Goal: Transaction & Acquisition: Purchase product/service

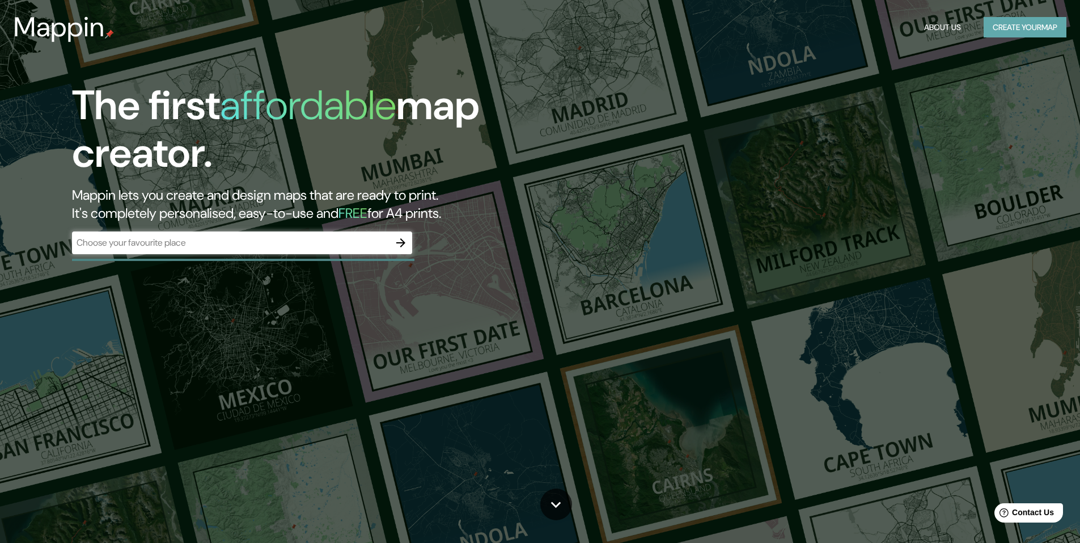
click at [1023, 32] on button "Create your map" at bounding box center [1025, 27] width 83 height 21
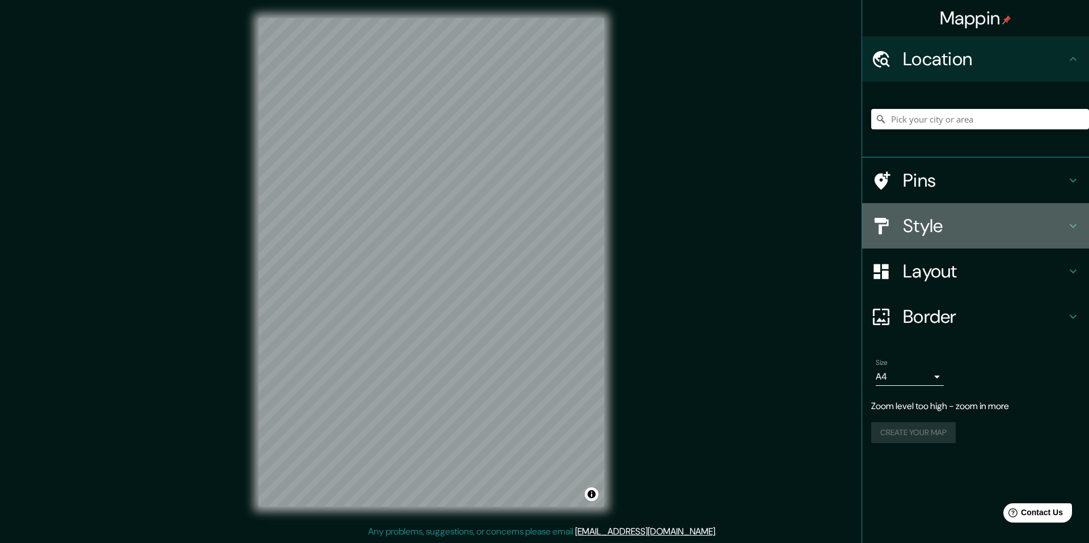
click at [1007, 225] on h4 "Style" at bounding box center [984, 225] width 163 height 23
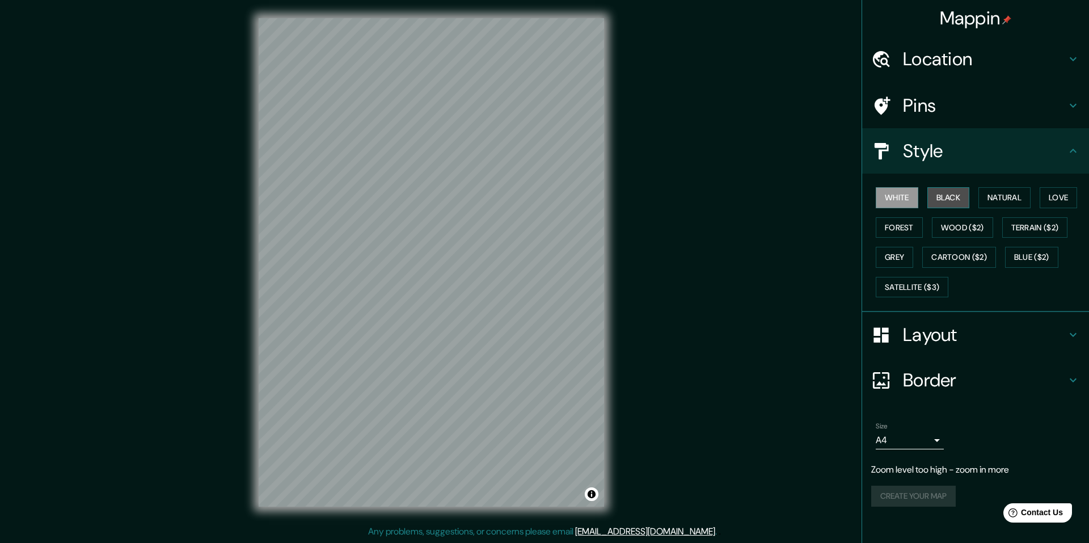
click at [962, 198] on button "Black" at bounding box center [948, 197] width 43 height 21
click at [994, 200] on button "Natural" at bounding box center [1004, 197] width 52 height 21
click at [1055, 199] on button "Love" at bounding box center [1058, 197] width 37 height 21
click at [906, 230] on button "Forest" at bounding box center [899, 227] width 47 height 21
click at [960, 221] on button "Wood ($2)" at bounding box center [962, 227] width 61 height 21
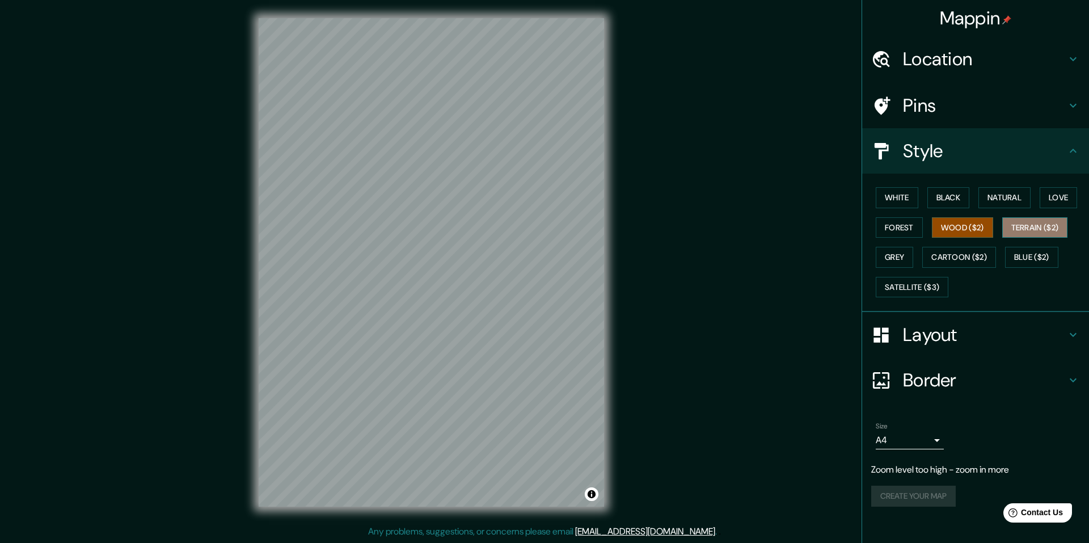
click at [1019, 222] on button "Terrain ($2)" at bounding box center [1035, 227] width 66 height 21
click at [903, 258] on button "Grey" at bounding box center [894, 257] width 37 height 21
click at [945, 260] on button "Cartoon ($2)" at bounding box center [959, 257] width 74 height 21
click at [1027, 254] on button "Blue ($2)" at bounding box center [1031, 257] width 53 height 21
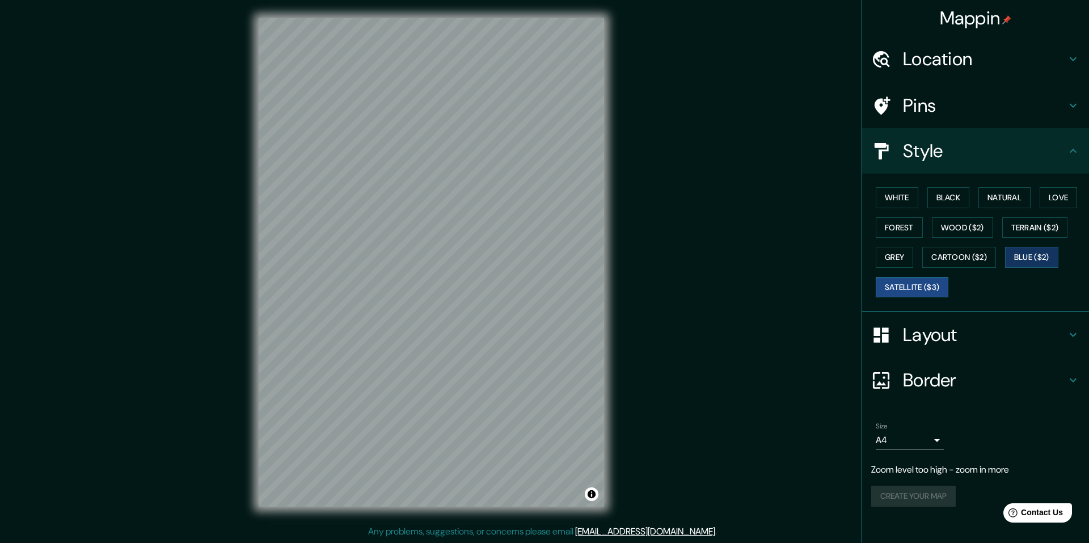
click at [929, 284] on button "Satellite ($3)" at bounding box center [912, 287] width 73 height 21
click at [903, 189] on button "White" at bounding box center [897, 197] width 43 height 21
click at [956, 190] on button "Black" at bounding box center [948, 197] width 43 height 21
click at [980, 374] on h4 "Border" at bounding box center [984, 380] width 163 height 23
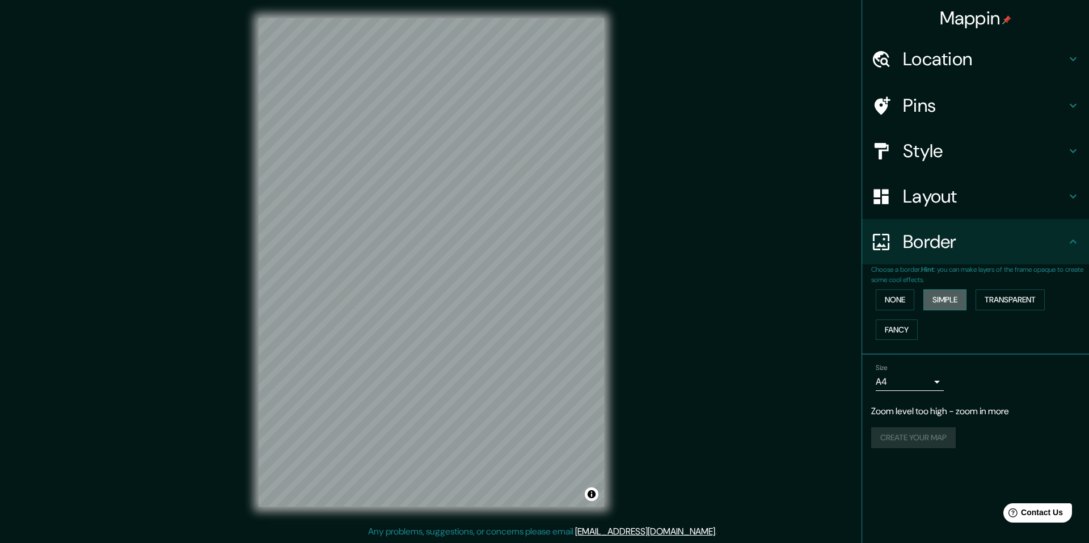
click at [931, 295] on button "Simple" at bounding box center [944, 299] width 43 height 21
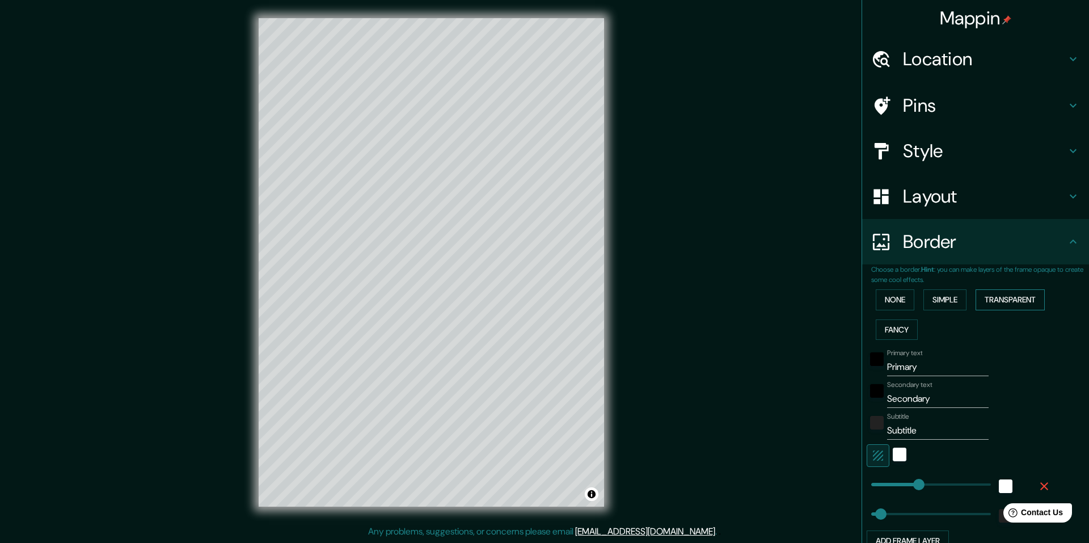
click at [989, 297] on button "Transparent" at bounding box center [1009, 299] width 69 height 21
click at [893, 330] on button "Fancy" at bounding box center [897, 329] width 42 height 21
click at [890, 298] on button "None" at bounding box center [895, 299] width 39 height 21
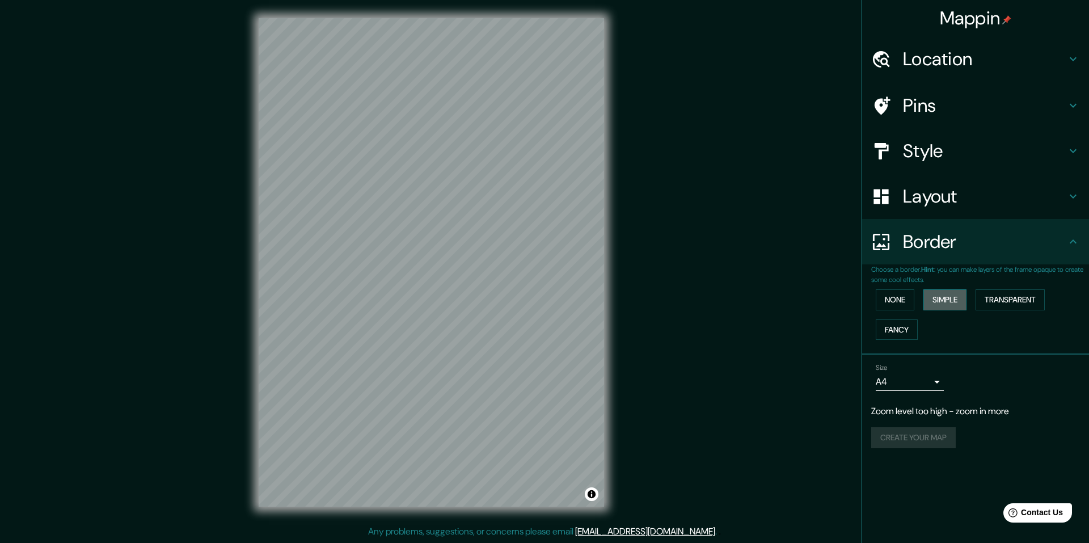
click at [953, 295] on button "Simple" at bounding box center [944, 299] width 43 height 21
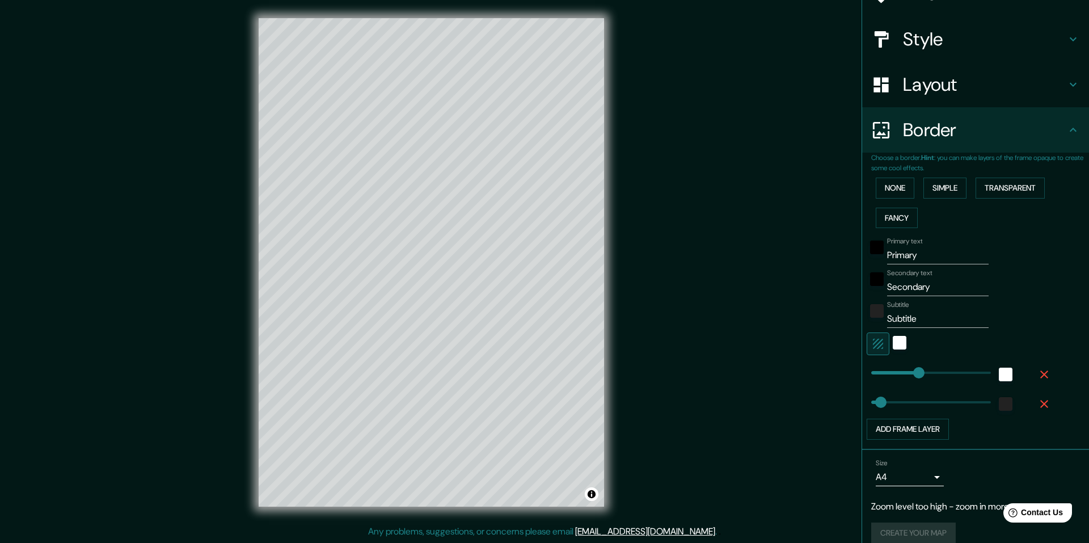
scroll to position [113, 0]
type input "544"
drag, startPoint x: 915, startPoint y: 370, endPoint x: 969, endPoint y: 364, distance: 54.7
type input "49"
type input "3"
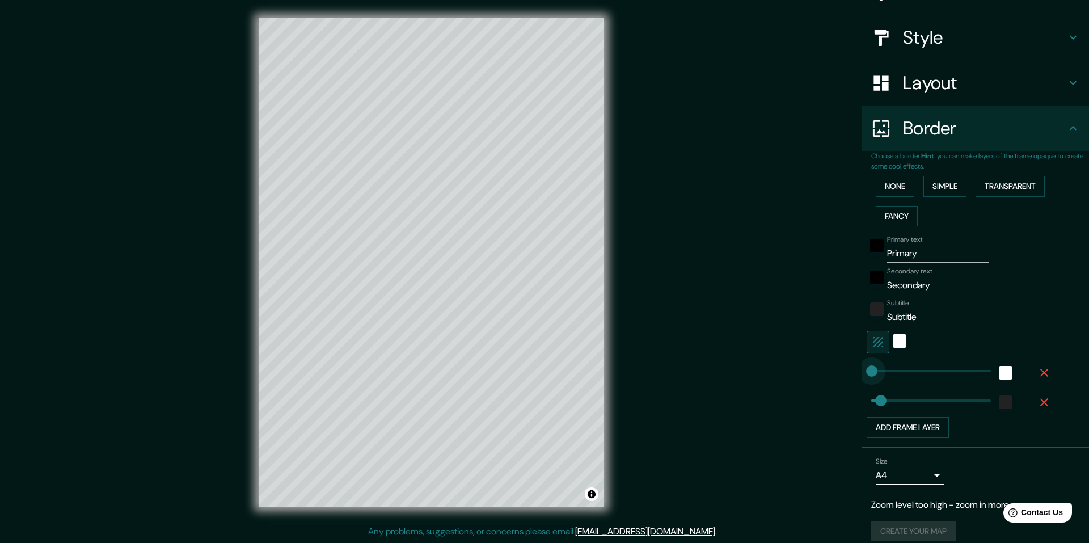
drag, startPoint x: 965, startPoint y: 366, endPoint x: 863, endPoint y: 371, distance: 101.6
type input "49"
type input "0"
drag, startPoint x: 862, startPoint y: 369, endPoint x: 852, endPoint y: 376, distance: 11.8
type input "555"
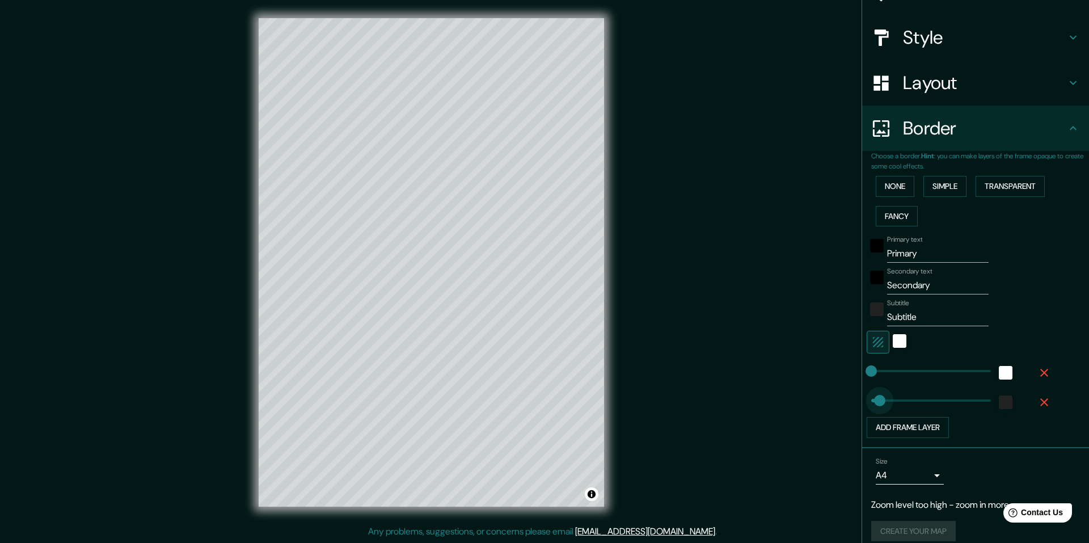
type input "0"
drag, startPoint x: 972, startPoint y: 400, endPoint x: 860, endPoint y: 400, distance: 111.7
type input "0"
drag, startPoint x: 860, startPoint y: 401, endPoint x: 846, endPoint y: 392, distance: 16.8
click at [849, 401] on div "Mappin Location Pins Style Layout Border Choose a border. Hint : you can make l…" at bounding box center [544, 271] width 1089 height 543
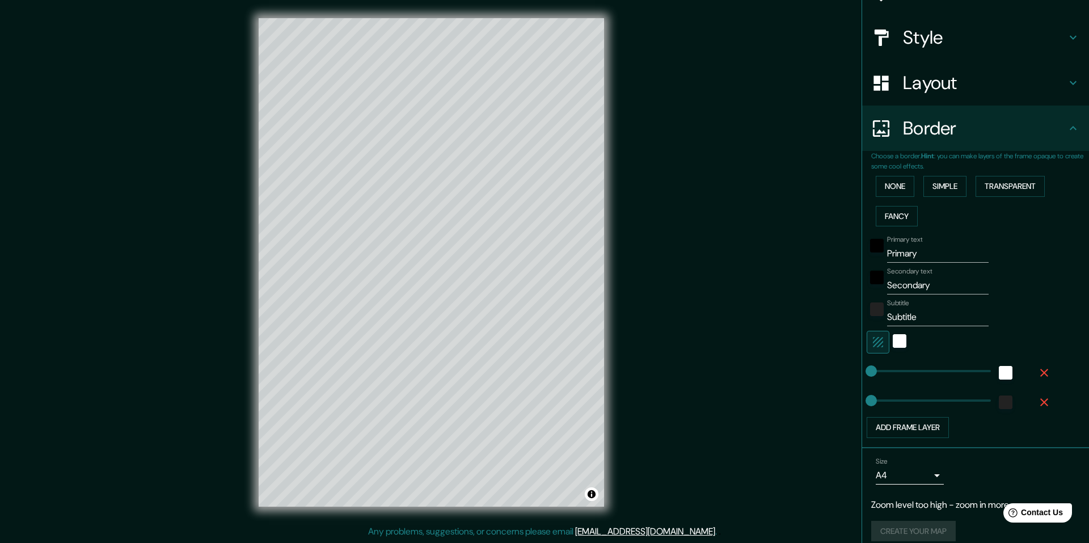
type input "107"
drag, startPoint x: 861, startPoint y: 369, endPoint x: 884, endPoint y: 369, distance: 22.1
type input "0"
drag, startPoint x: 867, startPoint y: 369, endPoint x: 816, endPoint y: 369, distance: 50.5
click at [937, 186] on button "Simple" at bounding box center [944, 186] width 43 height 21
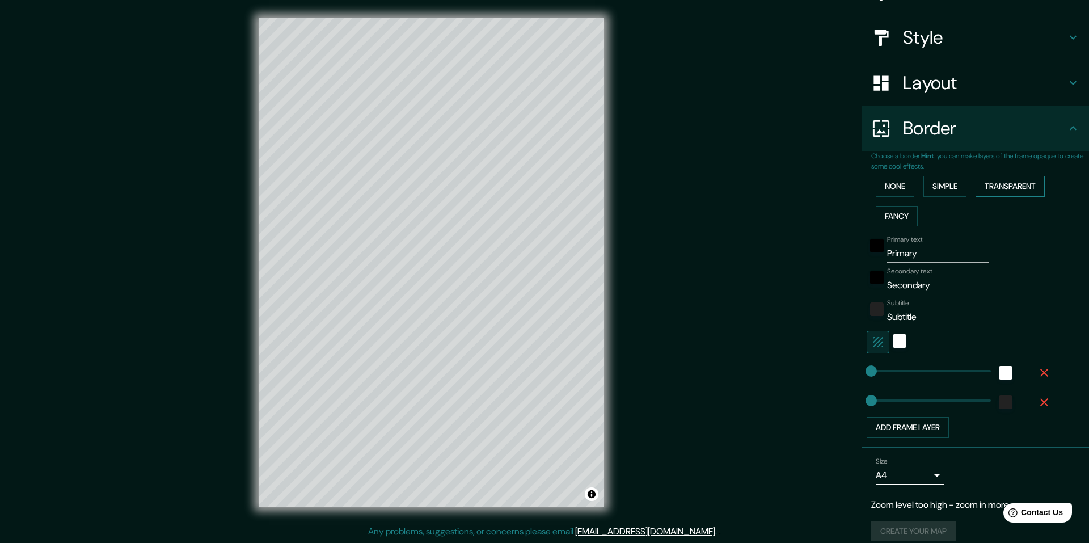
click at [991, 186] on button "Transparent" at bounding box center [1009, 186] width 69 height 21
click at [885, 215] on button "Fancy" at bounding box center [897, 216] width 42 height 21
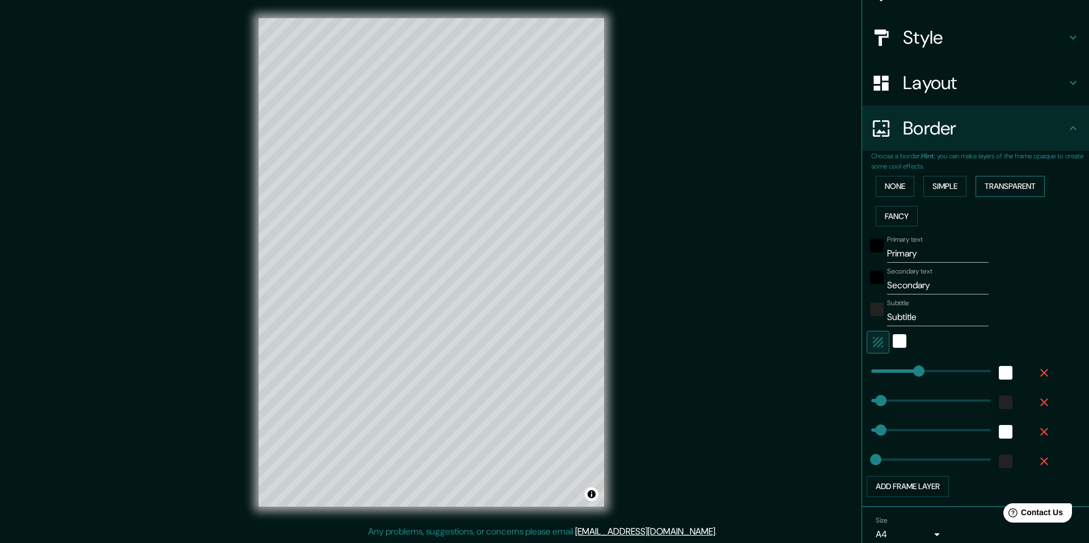
click at [1003, 191] on button "Transparent" at bounding box center [1009, 186] width 69 height 21
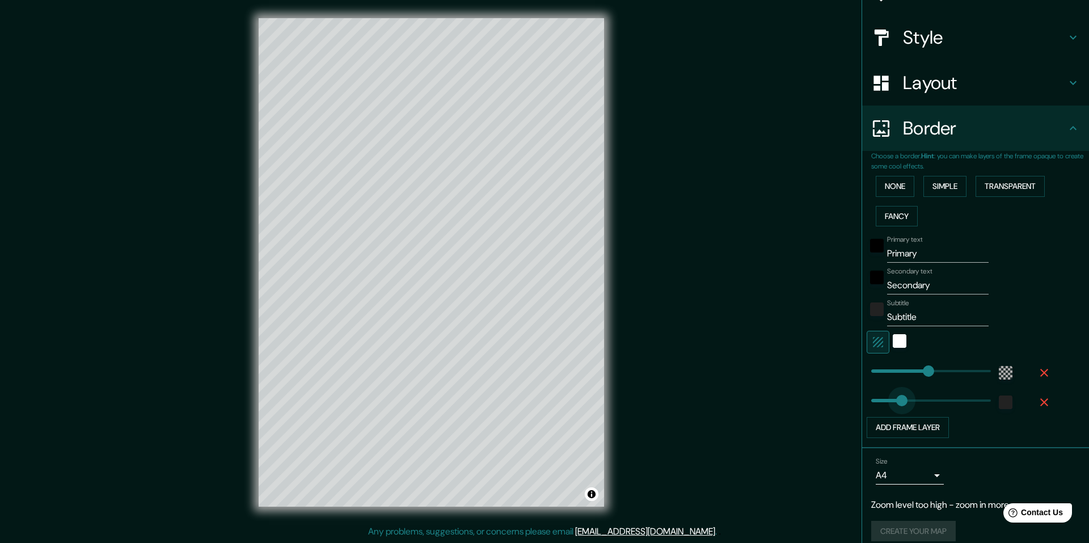
type input "0"
drag, startPoint x: 908, startPoint y: 400, endPoint x: 847, endPoint y: 400, distance: 60.7
type input "0"
drag, startPoint x: 916, startPoint y: 369, endPoint x: 827, endPoint y: 372, distance: 88.5
click at [893, 187] on button "None" at bounding box center [895, 186] width 39 height 21
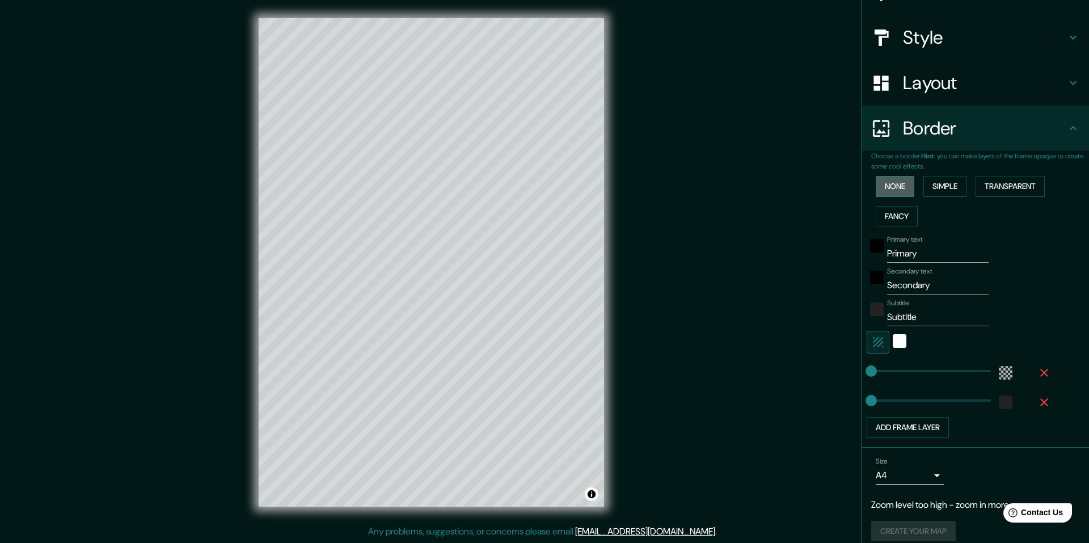
scroll to position [0, 0]
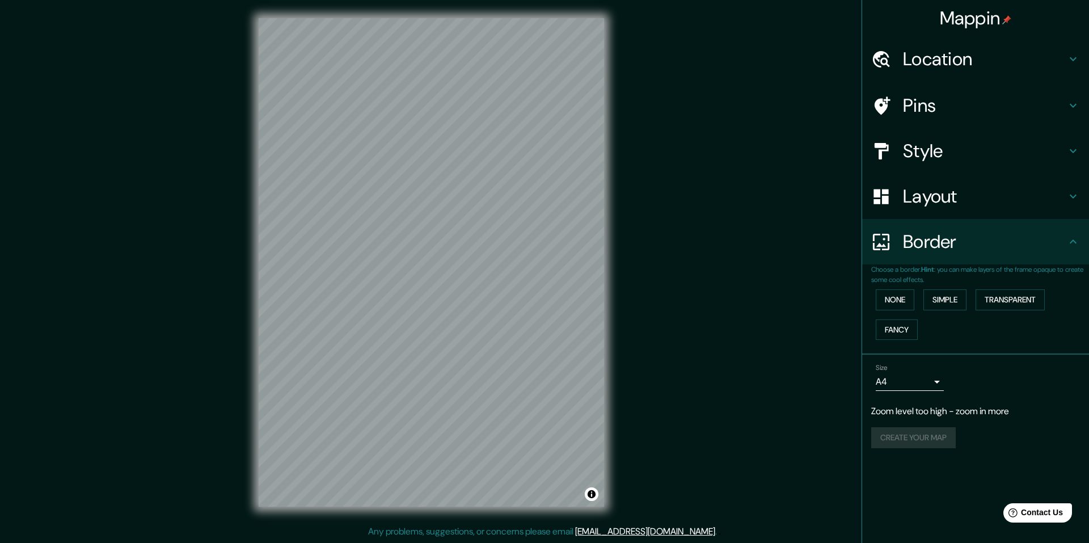
click at [953, 191] on h4 "Layout" at bounding box center [984, 196] width 163 height 23
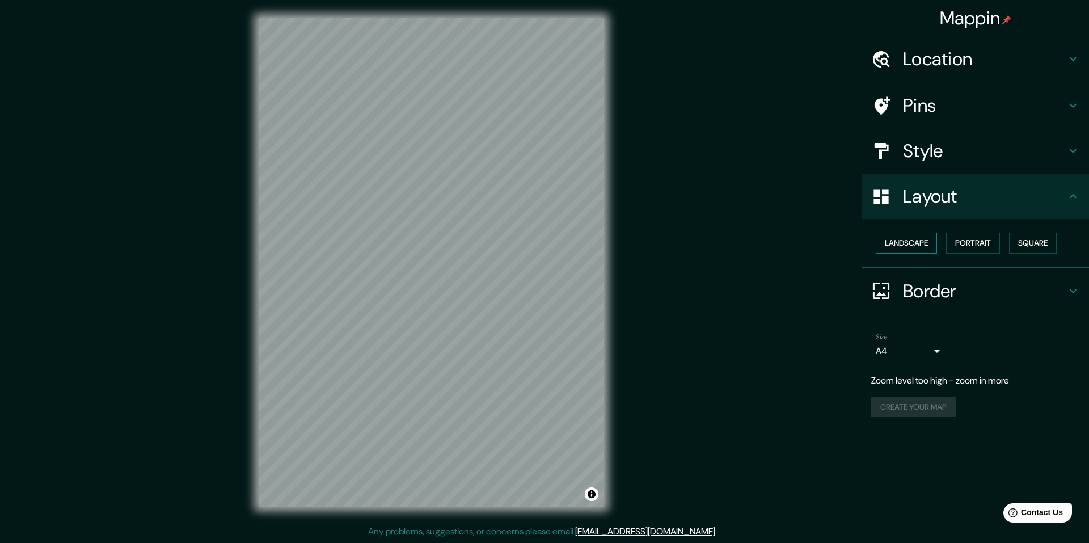
click at [923, 235] on button "Landscape" at bounding box center [906, 243] width 61 height 21
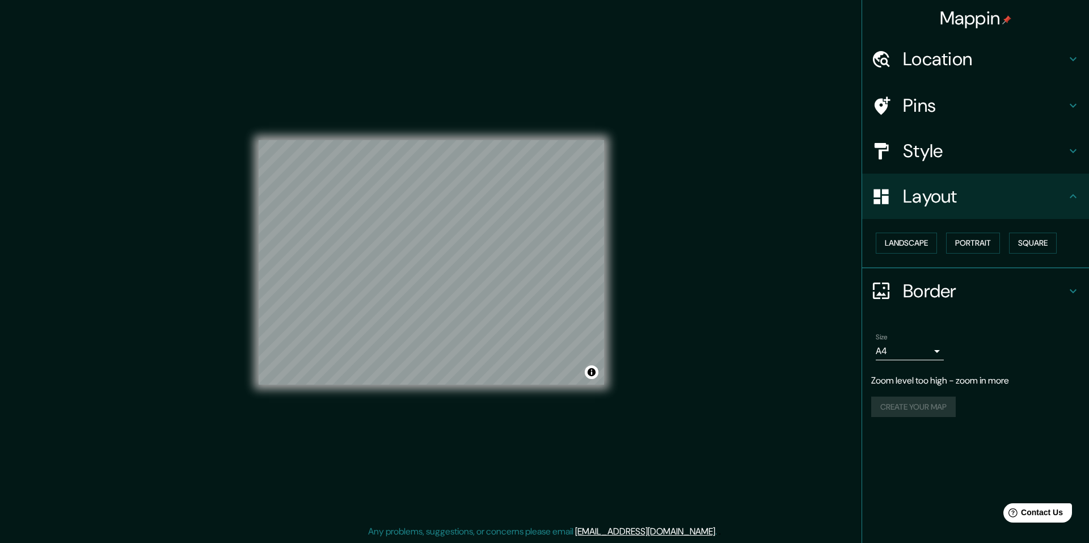
click at [703, 268] on div "Mappin Location Pins Style Layout Landscape Portrait Square Border Choose a bor…" at bounding box center [544, 271] width 1089 height 543
click at [712, 242] on div "Mappin Location Pins Style Layout Landscape Portrait Square Border Choose a bor…" at bounding box center [544, 271] width 1089 height 543
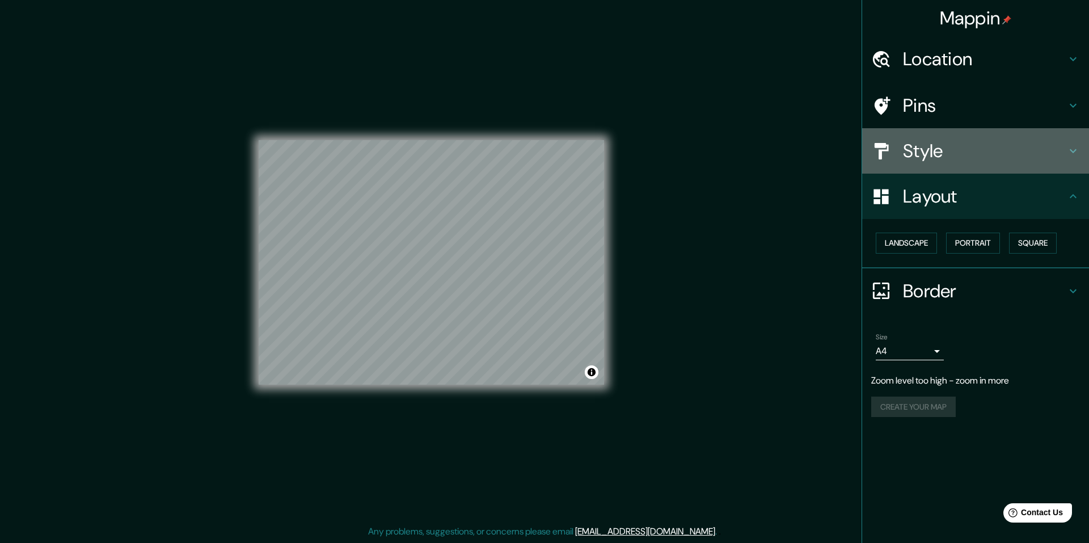
click at [940, 150] on h4 "Style" at bounding box center [984, 151] width 163 height 23
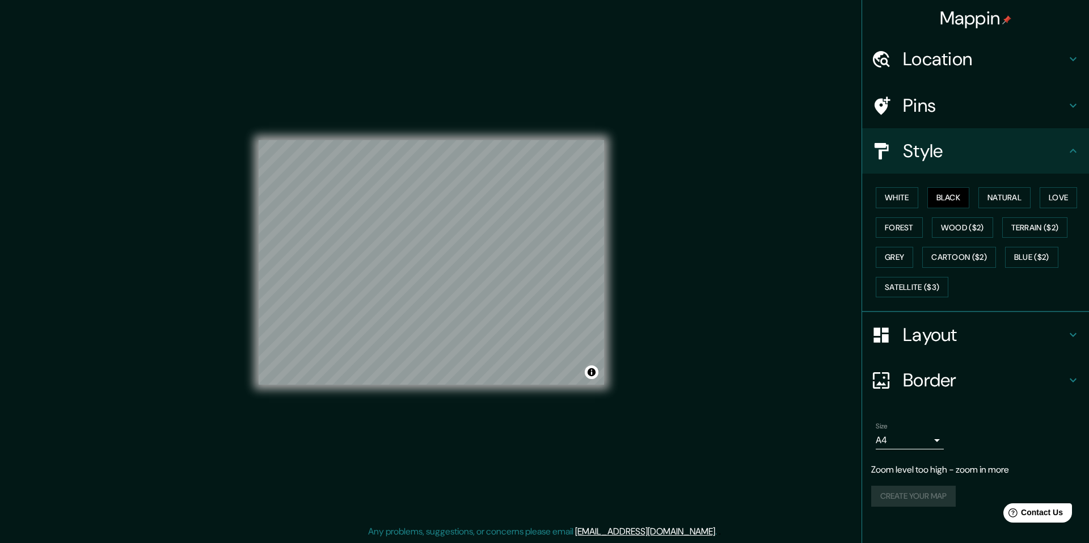
click at [940, 150] on h4 "Style" at bounding box center [984, 151] width 163 height 23
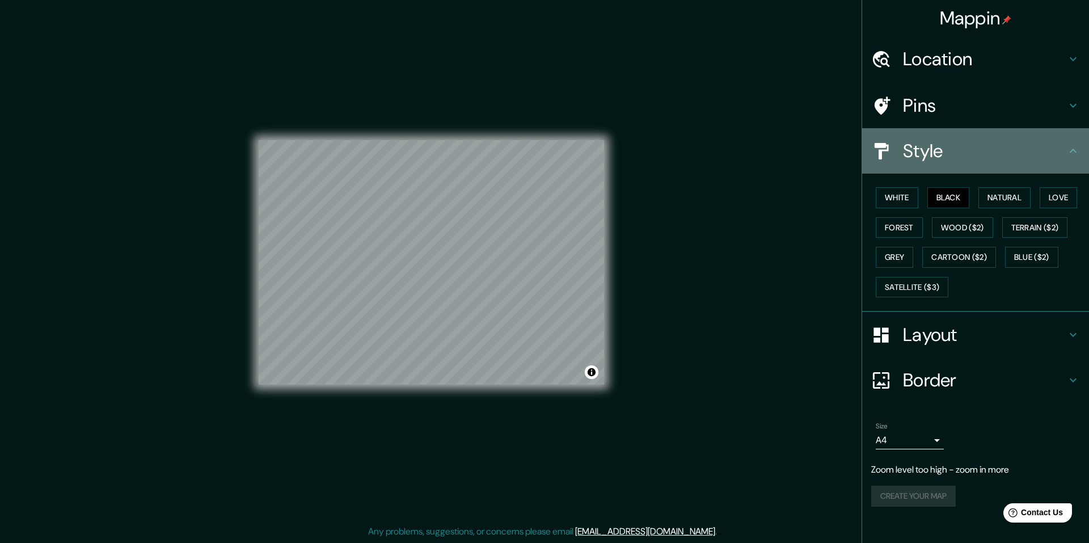
click at [940, 150] on h4 "Style" at bounding box center [984, 151] width 163 height 23
click at [1080, 146] on div "Style" at bounding box center [975, 150] width 227 height 45
click at [1071, 146] on icon at bounding box center [1073, 151] width 14 height 14
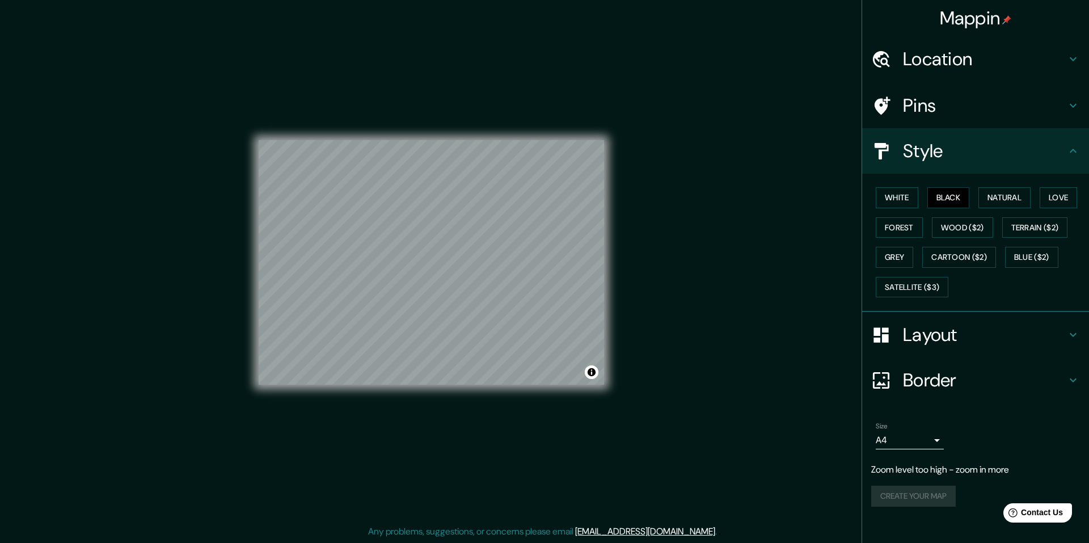
click at [1062, 106] on h4 "Pins" at bounding box center [984, 105] width 163 height 23
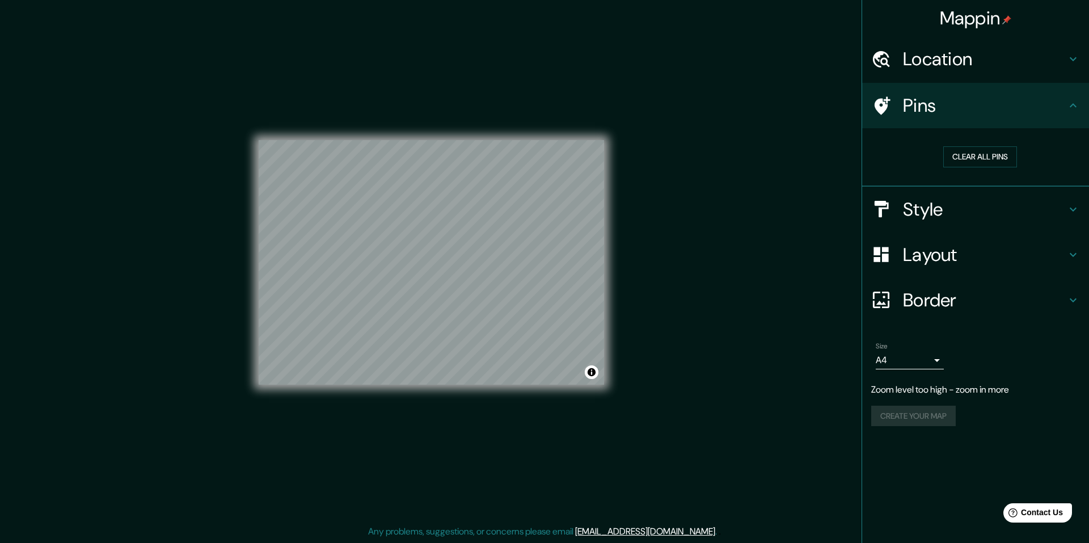
click at [1062, 106] on h4 "Pins" at bounding box center [984, 105] width 163 height 23
click at [1073, 102] on icon at bounding box center [1073, 106] width 14 height 14
click at [906, 102] on h4 "Pins" at bounding box center [984, 105] width 163 height 23
click at [936, 423] on div "Create your map" at bounding box center [975, 416] width 209 height 21
click at [935, 360] on body "Mappin Location Pins Clear all pins Style Layout Border Choose a border. Hint :…" at bounding box center [544, 271] width 1089 height 543
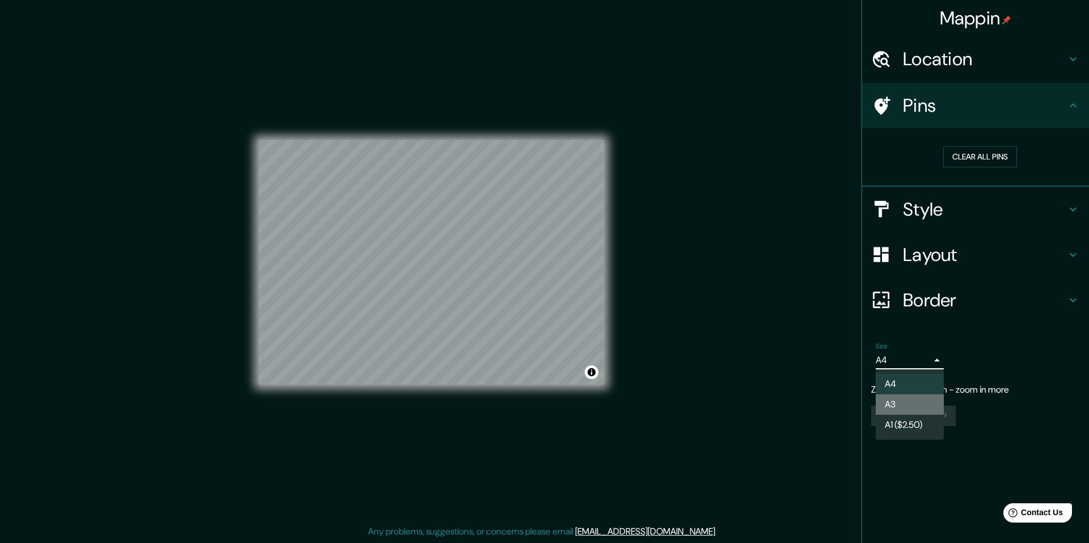
click at [925, 402] on li "A3" at bounding box center [910, 404] width 68 height 20
click at [940, 356] on body "Mappin Location Pins Clear all pins Style Layout Border Choose a border. Hint :…" at bounding box center [544, 271] width 1089 height 543
click at [922, 381] on li "A4" at bounding box center [910, 384] width 68 height 20
type input "single"
click at [589, 374] on button "Toggle attribution" at bounding box center [592, 372] width 14 height 14
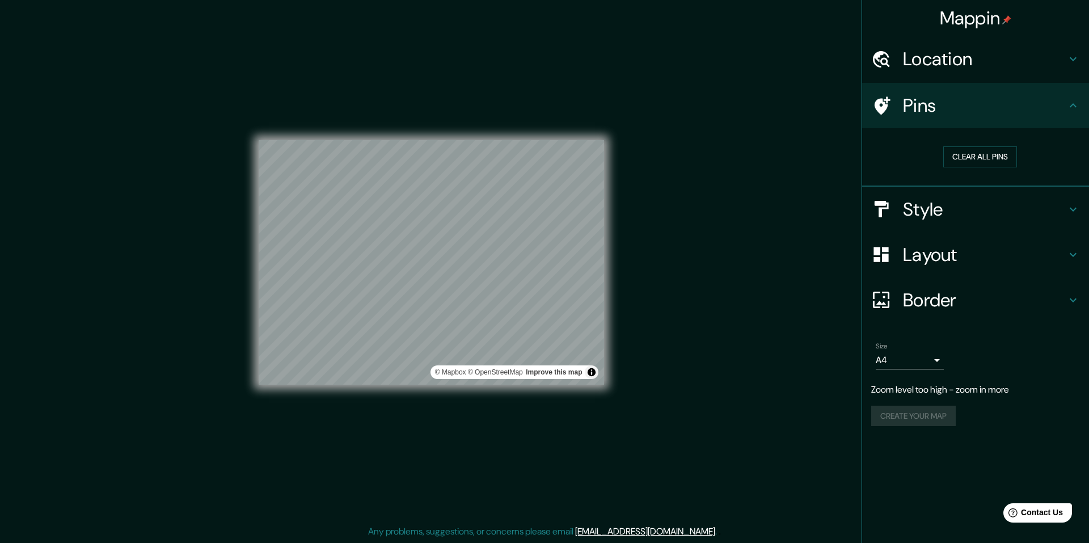
click at [634, 328] on div "Mappin Location Pins Clear all pins Style Layout Border Choose a border. Hint :…" at bounding box center [544, 271] width 1089 height 543
click at [937, 389] on button "Create your map" at bounding box center [913, 393] width 85 height 21
click at [929, 392] on button "Create your map" at bounding box center [913, 393] width 85 height 21
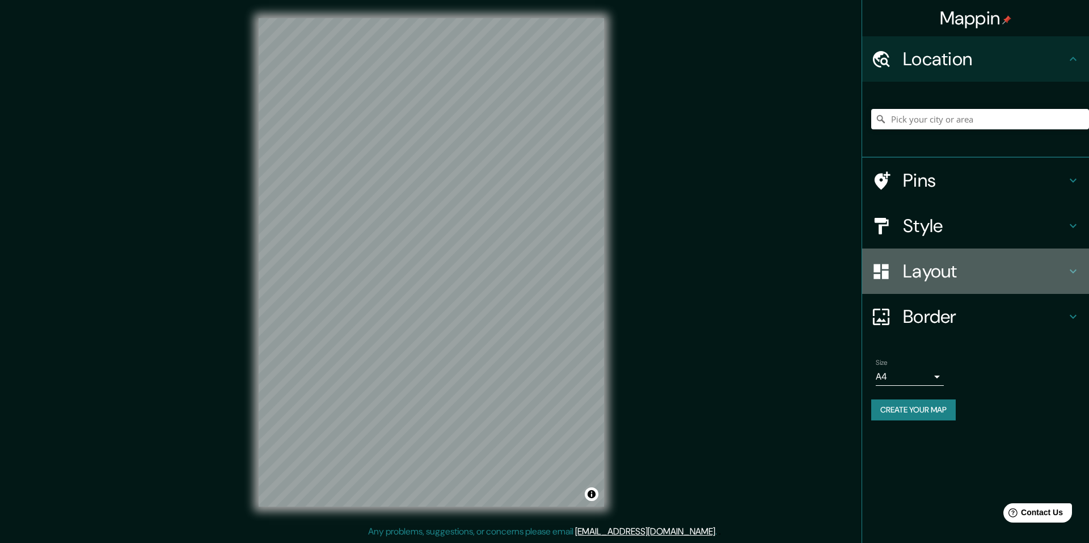
click at [947, 285] on div "Layout" at bounding box center [975, 270] width 227 height 45
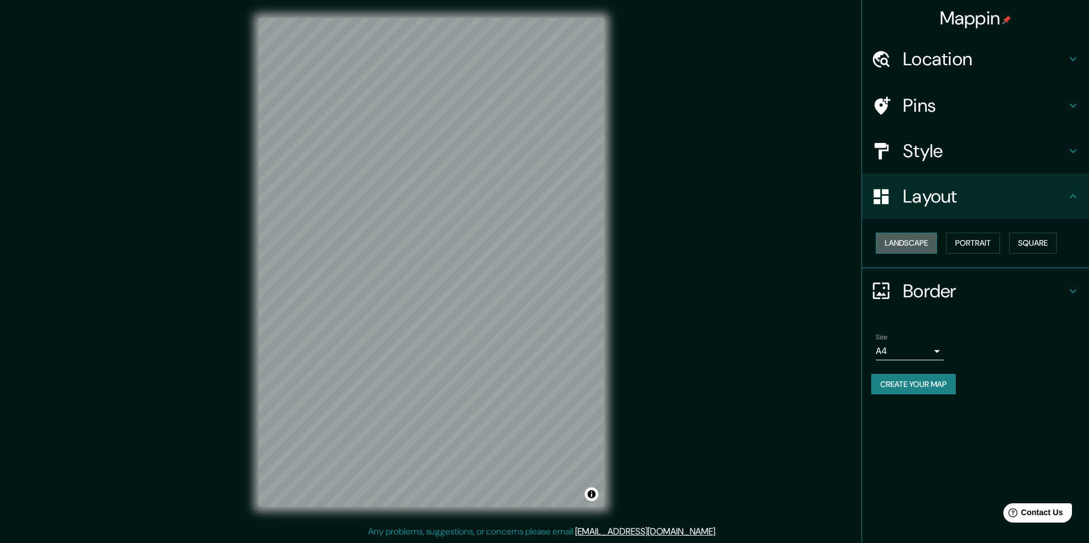
click at [923, 239] on button "Landscape" at bounding box center [906, 243] width 61 height 21
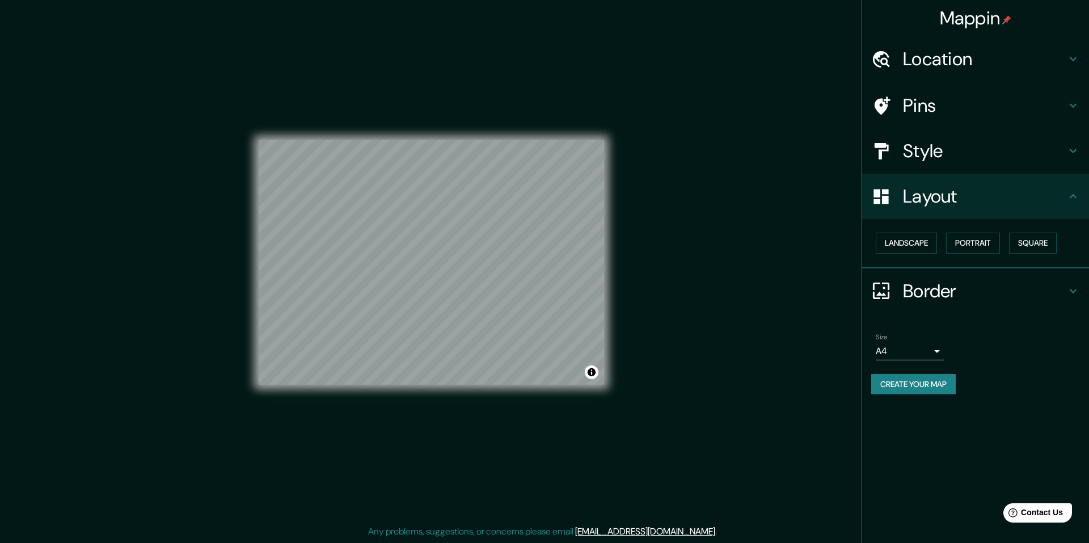
click at [952, 155] on h4 "Style" at bounding box center [984, 151] width 163 height 23
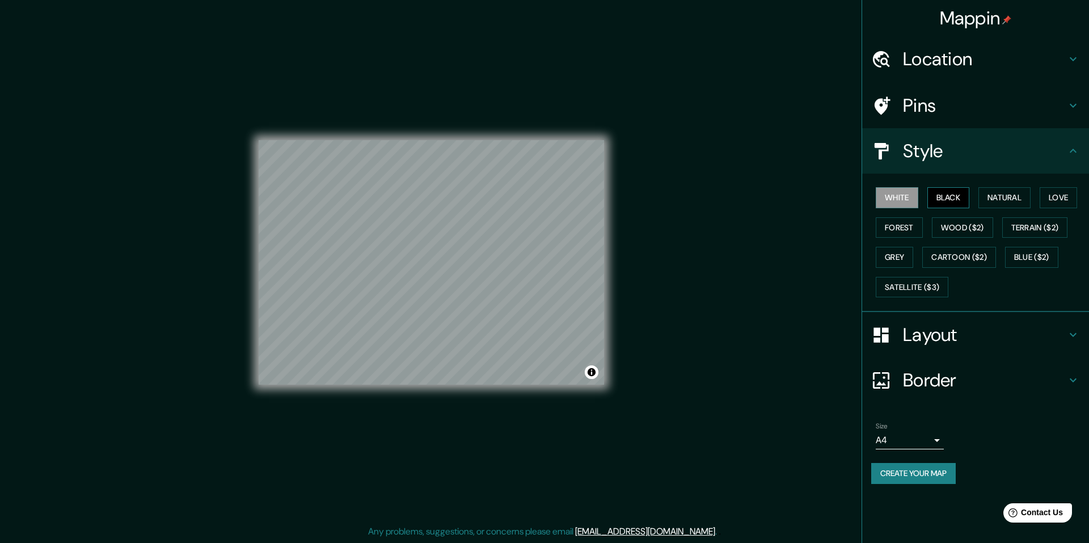
click at [957, 196] on button "Black" at bounding box center [948, 197] width 43 height 21
click at [926, 473] on button "Create your map" at bounding box center [913, 473] width 85 height 21
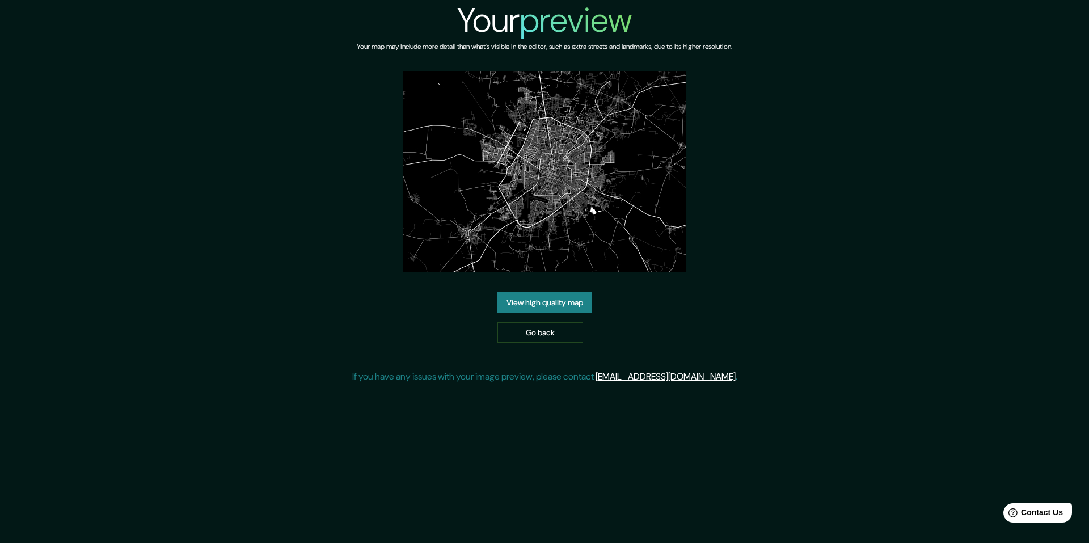
click at [523, 306] on link "View high quality map" at bounding box center [544, 302] width 95 height 21
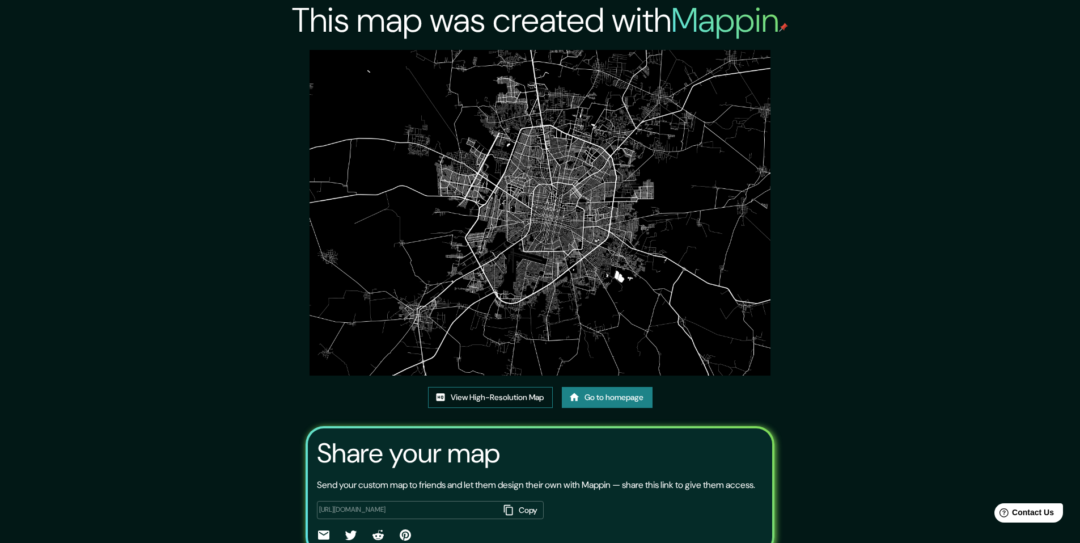
click at [531, 395] on link "View High-Resolution Map" at bounding box center [490, 397] width 125 height 21
click at [586, 394] on link "Go to homepage" at bounding box center [607, 397] width 91 height 21
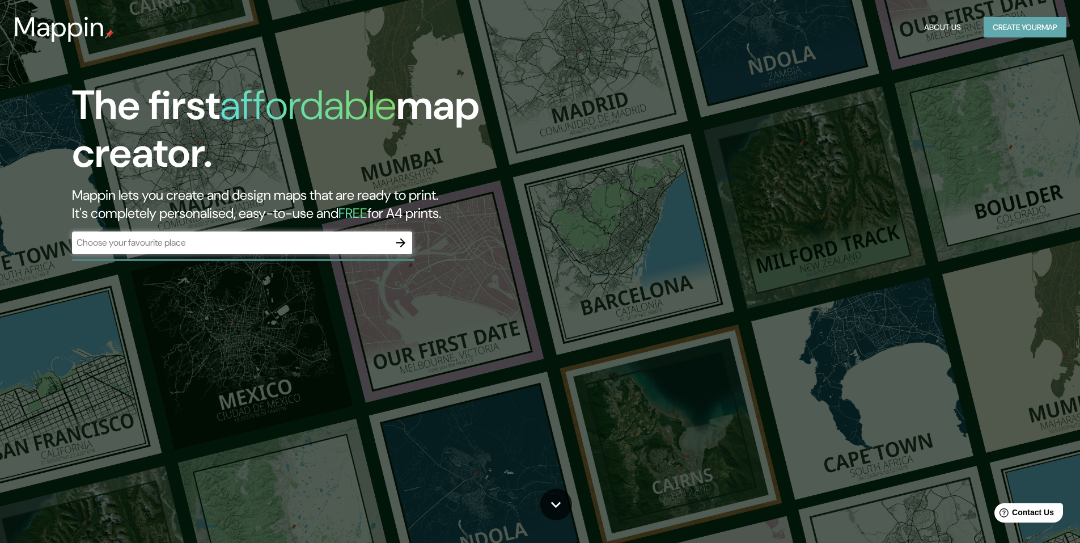
click at [1028, 23] on button "Create your map" at bounding box center [1025, 27] width 83 height 21
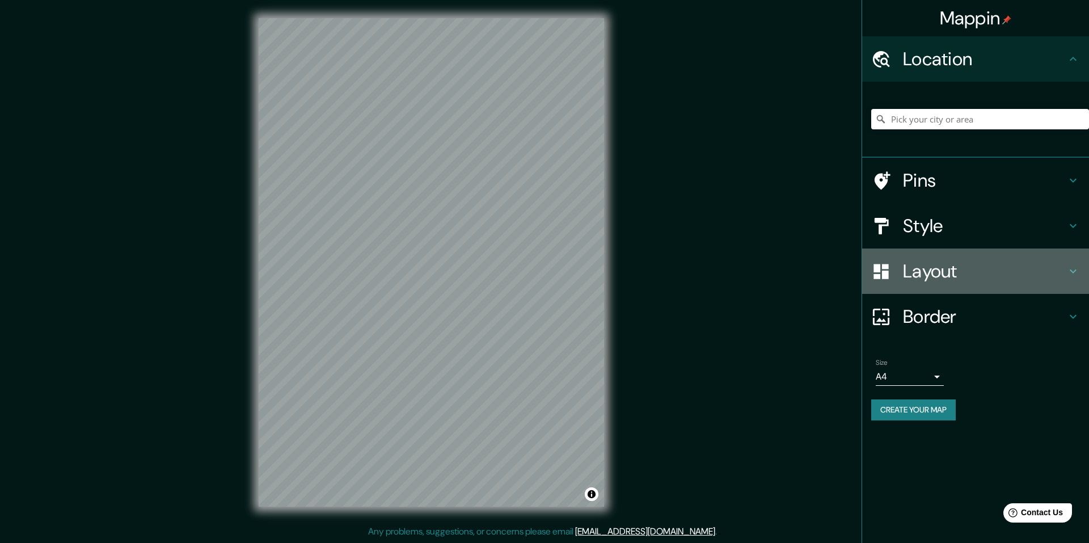
click at [966, 264] on h4 "Layout" at bounding box center [984, 271] width 163 height 23
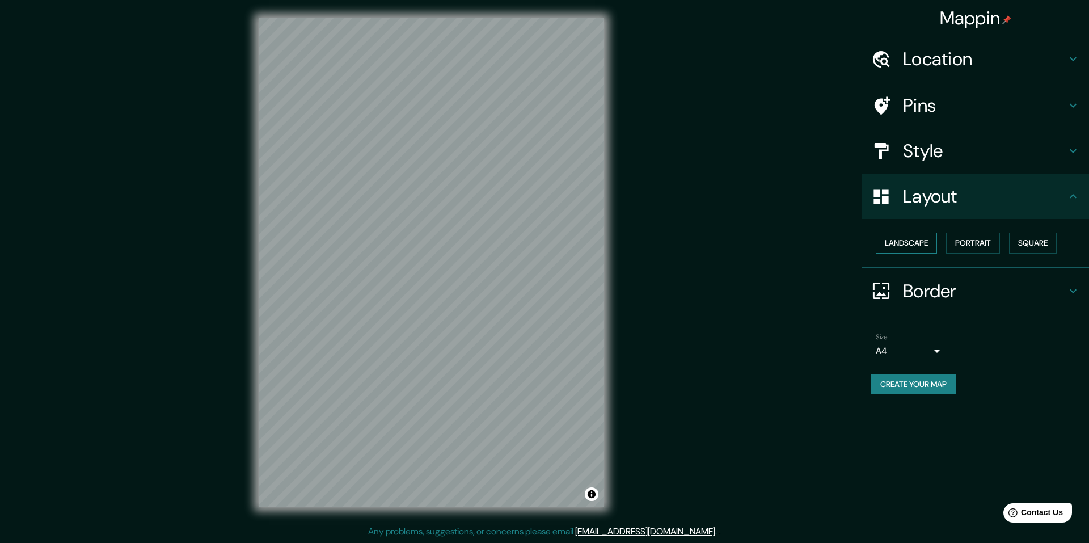
click at [926, 242] on button "Landscape" at bounding box center [906, 243] width 61 height 21
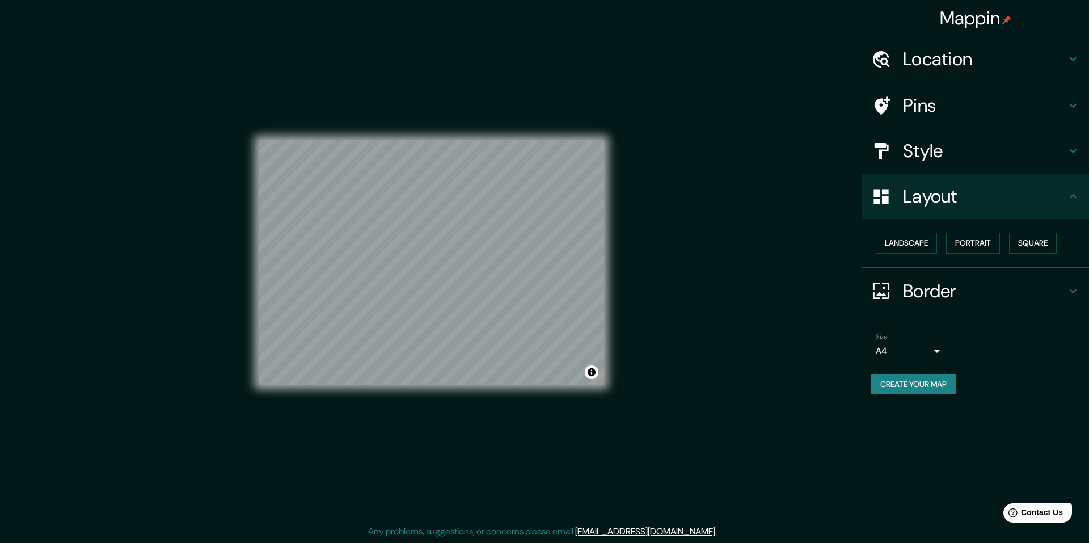
click at [920, 385] on button "Create your map" at bounding box center [913, 384] width 85 height 21
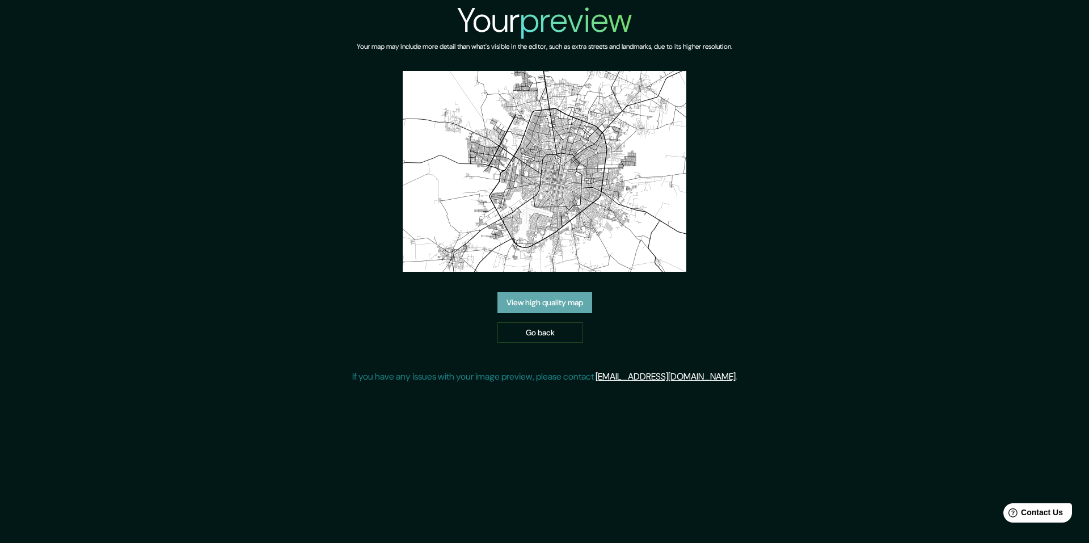
click at [568, 306] on link "View high quality map" at bounding box center [544, 302] width 95 height 21
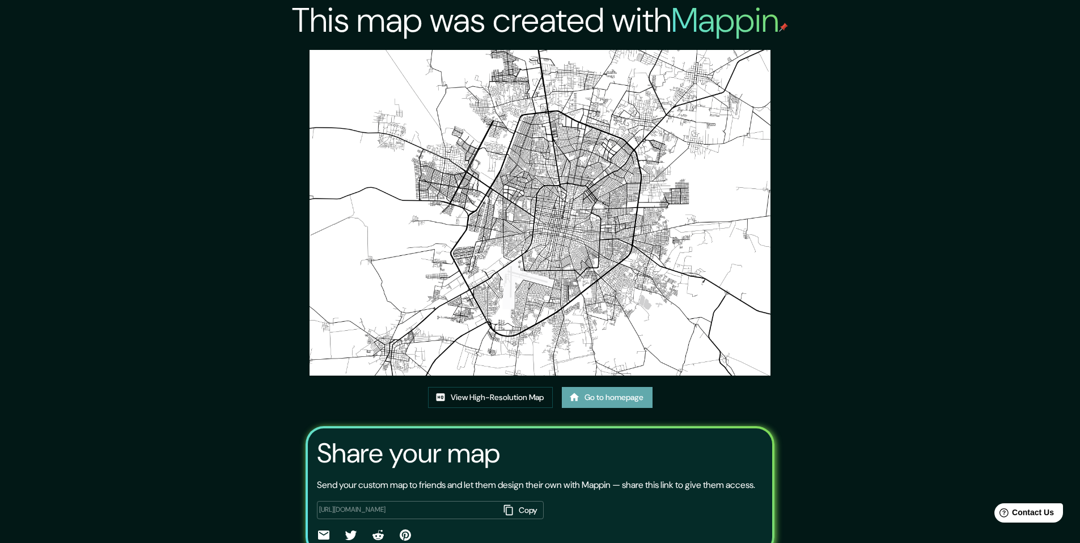
click at [605, 399] on link "Go to homepage" at bounding box center [607, 397] width 91 height 21
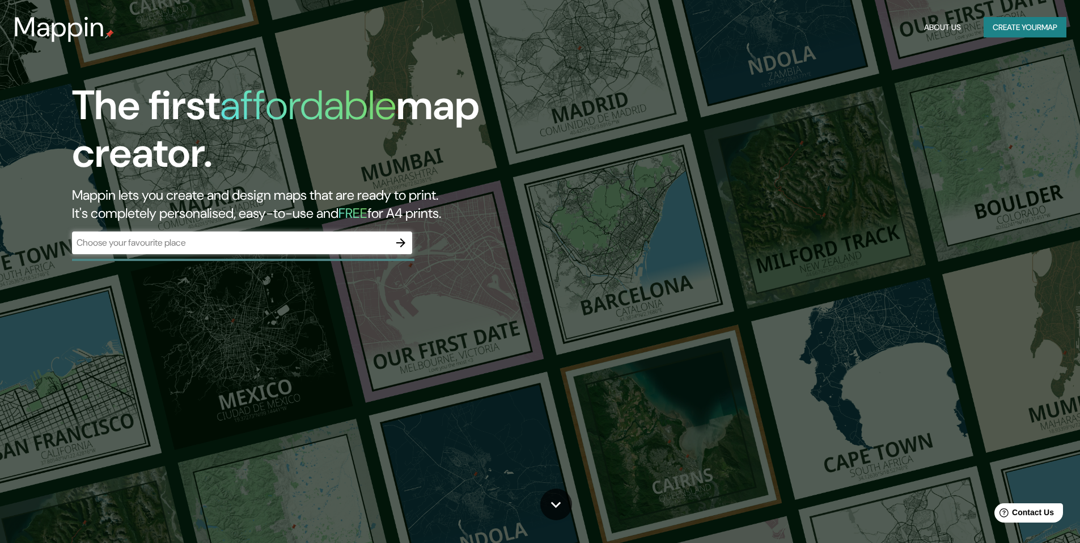
drag, startPoint x: 1016, startPoint y: 420, endPoint x: 1047, endPoint y: 461, distance: 51.5
click at [1035, 445] on div "The first affordable map creator. Mappin lets you create and design maps that a…" at bounding box center [540, 271] width 1080 height 543
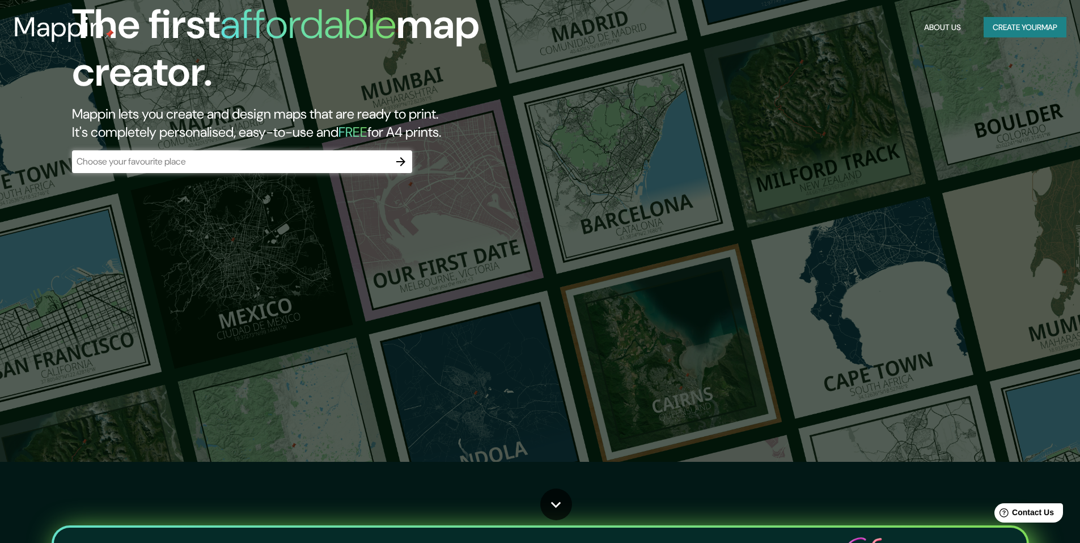
scroll to position [113, 0]
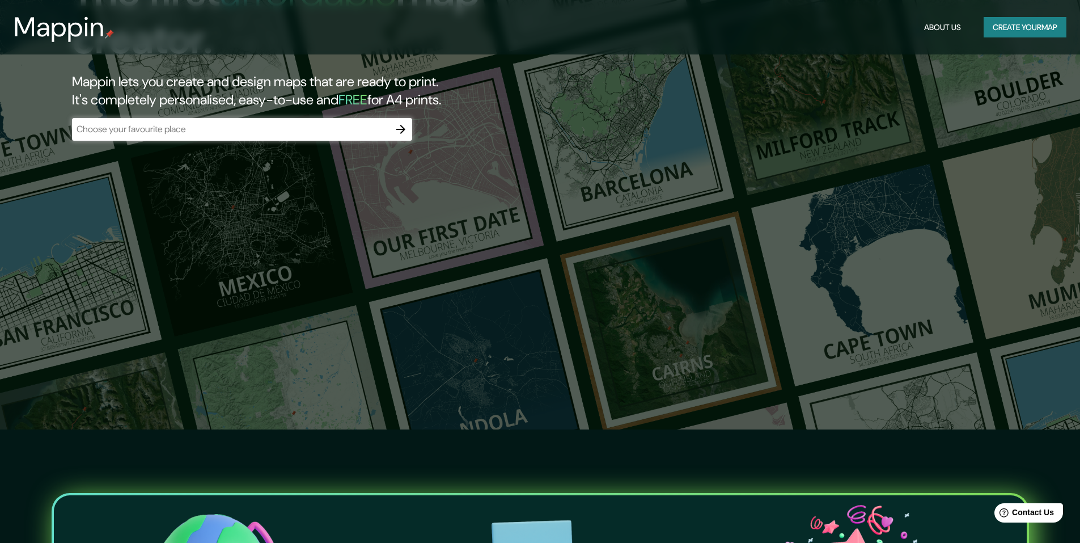
click at [1038, 15] on div "Mappin About Us Create your map" at bounding box center [540, 27] width 1080 height 36
click at [1037, 22] on button "Create your map" at bounding box center [1025, 27] width 83 height 21
